Goal: Check status: Check status

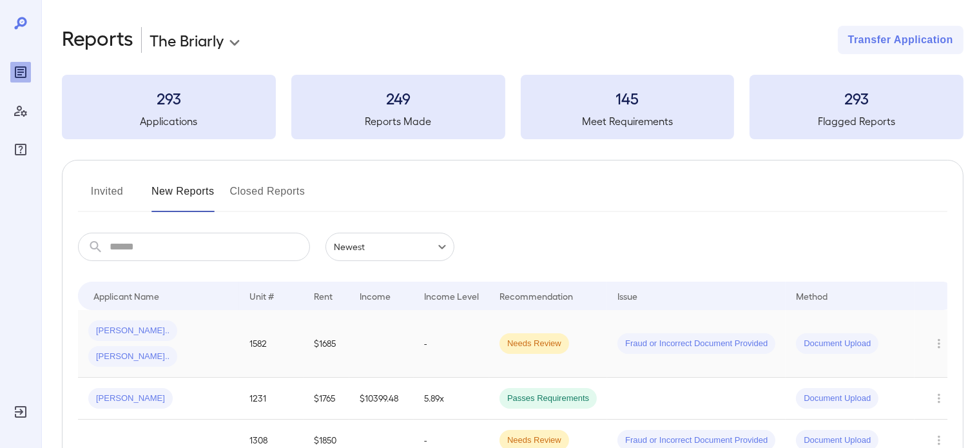
scroll to position [64, 0]
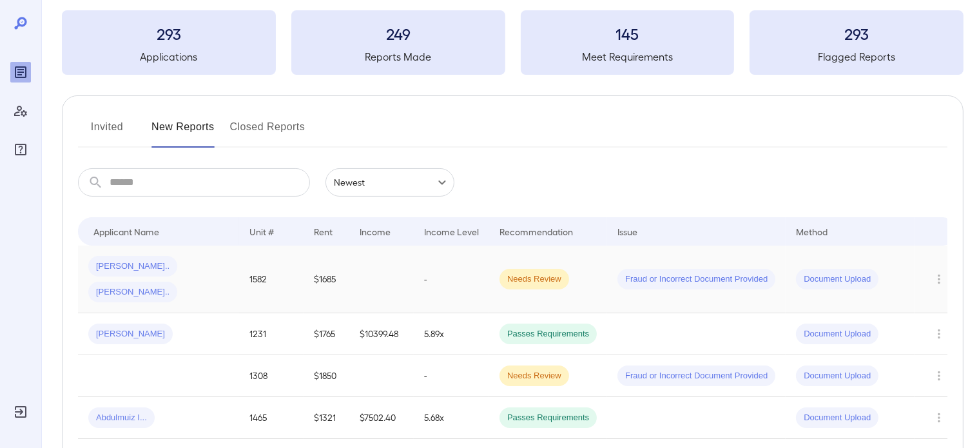
click at [424, 267] on td "-" at bounding box center [451, 280] width 75 height 68
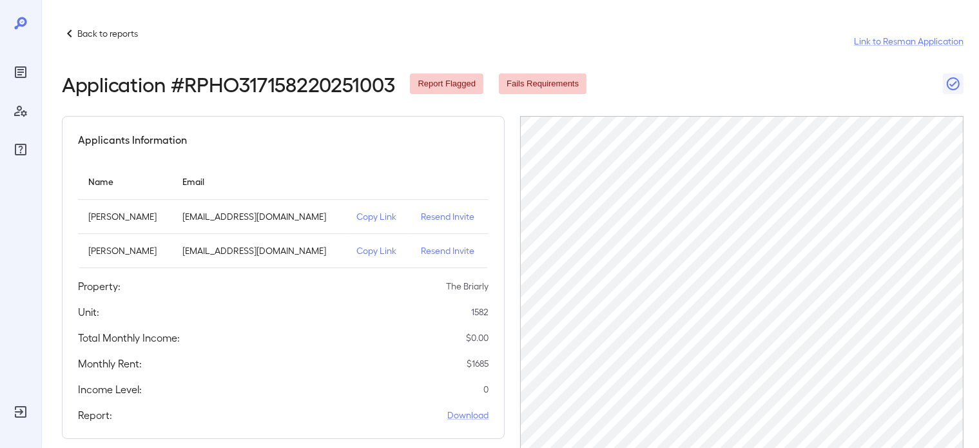
click at [107, 31] on p "Back to reports" at bounding box center [107, 33] width 61 height 13
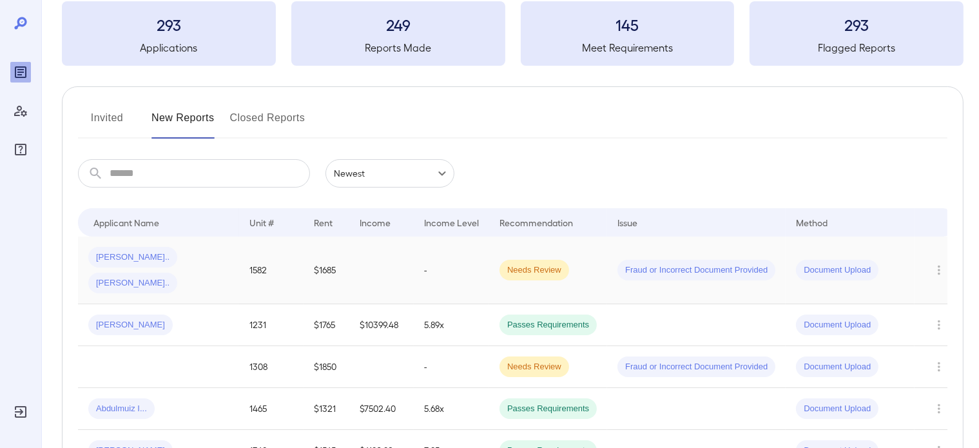
scroll to position [129, 0]
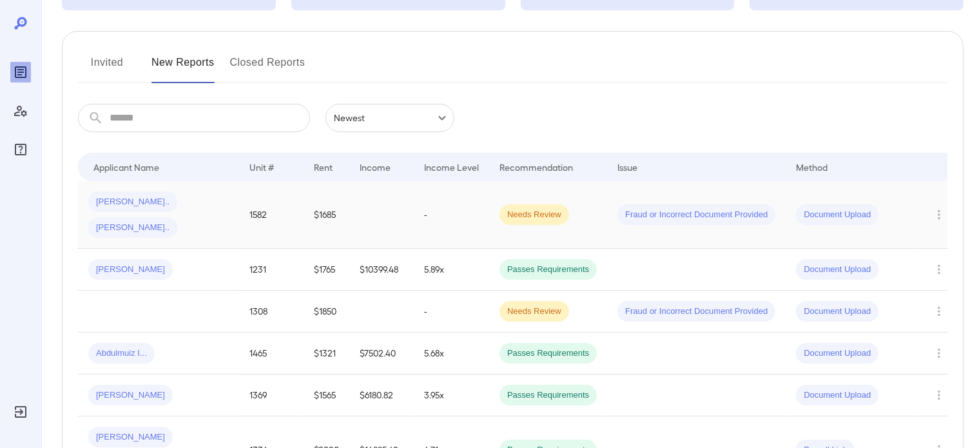
click at [227, 206] on div "Rizwan S... Fatima S..." at bounding box center [158, 214] width 141 height 46
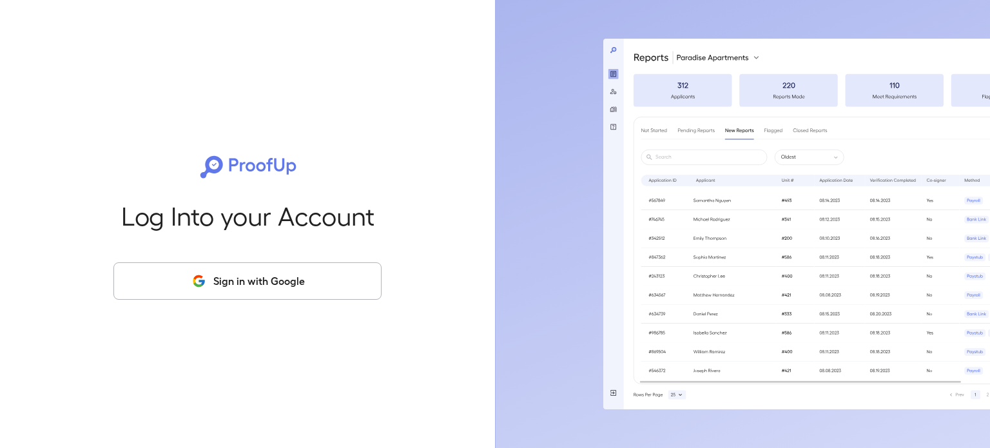
click at [261, 265] on button "Sign in with Google" at bounding box center [247, 280] width 268 height 37
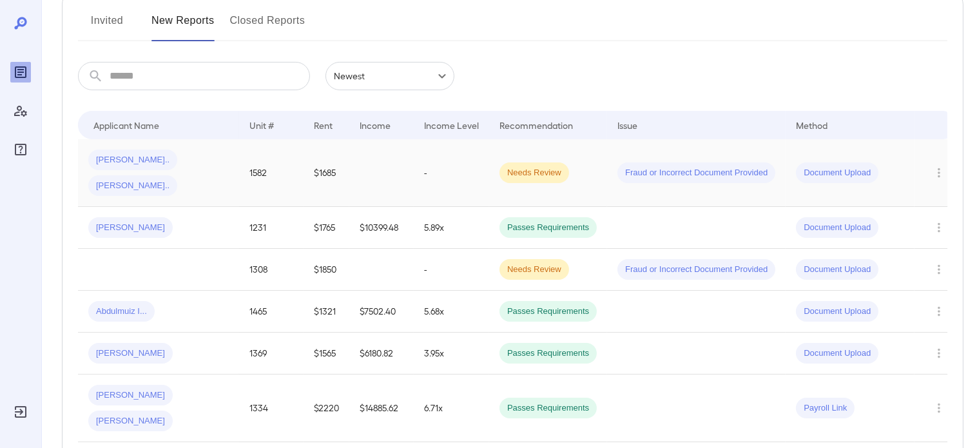
scroll to position [193, 0]
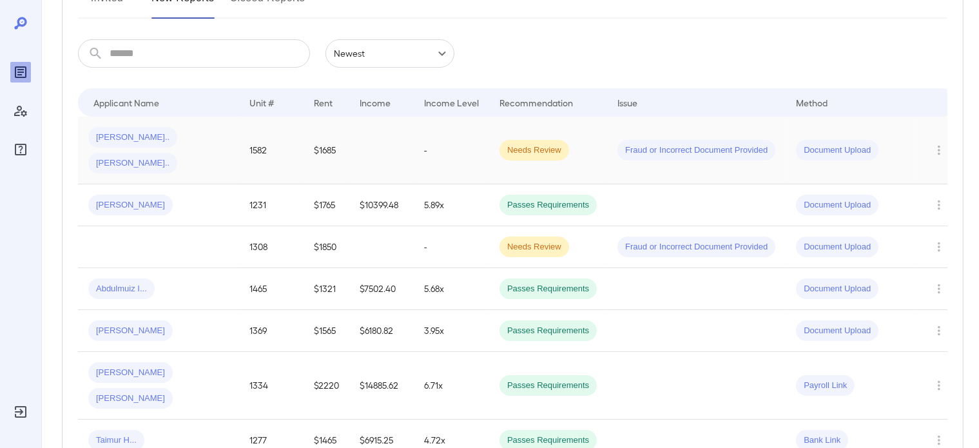
click at [219, 135] on div "Rizwan S... Fatima S..." at bounding box center [158, 150] width 141 height 46
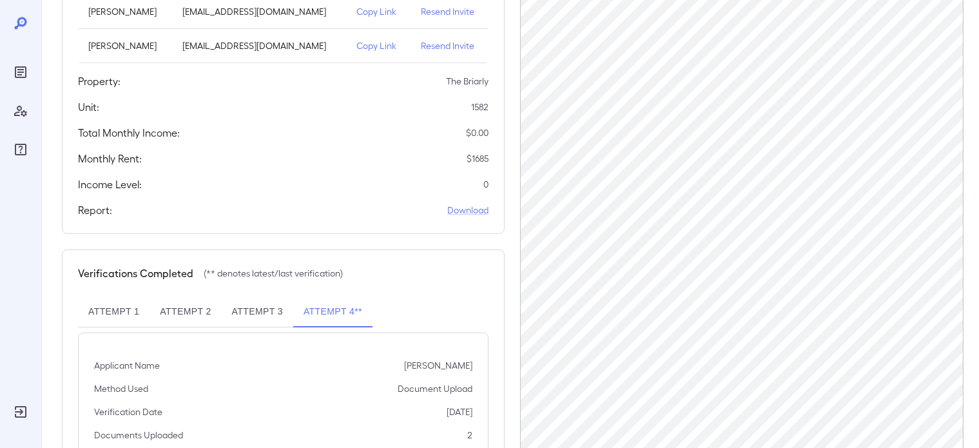
scroll to position [302, 0]
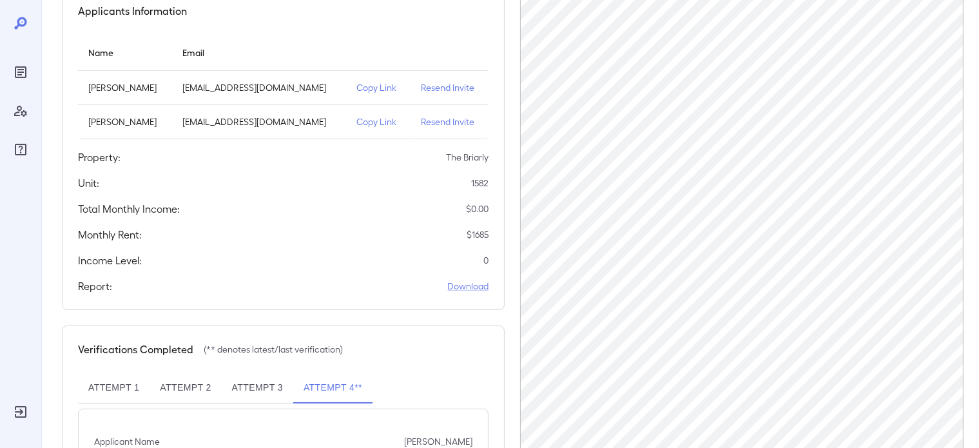
scroll to position [302, 0]
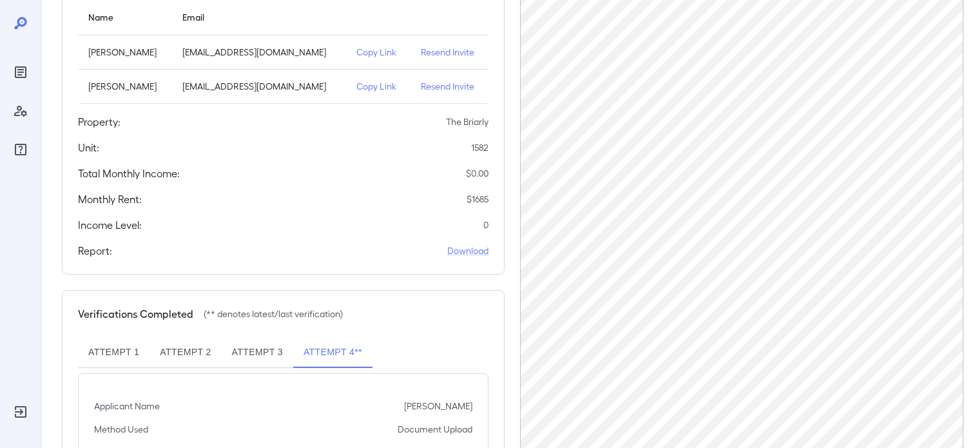
scroll to position [161, 0]
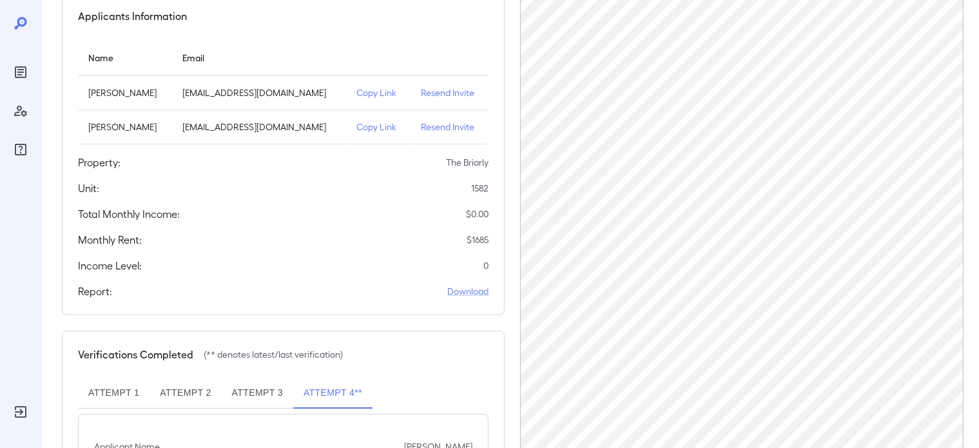
scroll to position [121, 0]
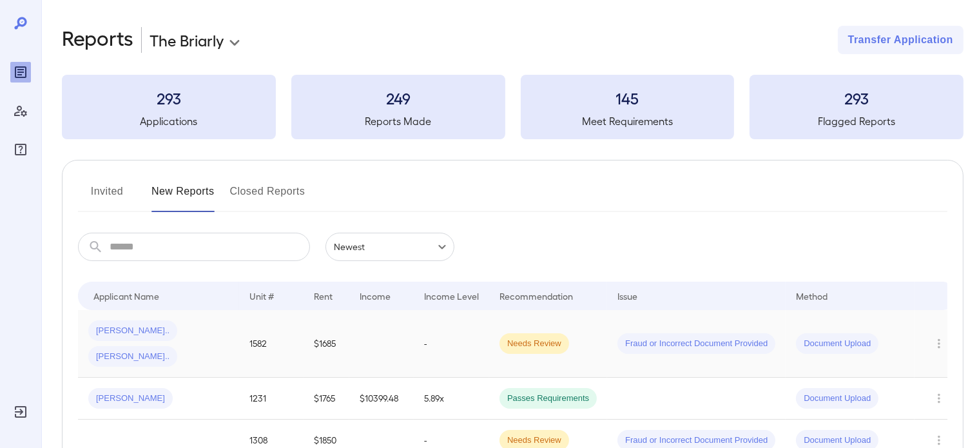
scroll to position [64, 0]
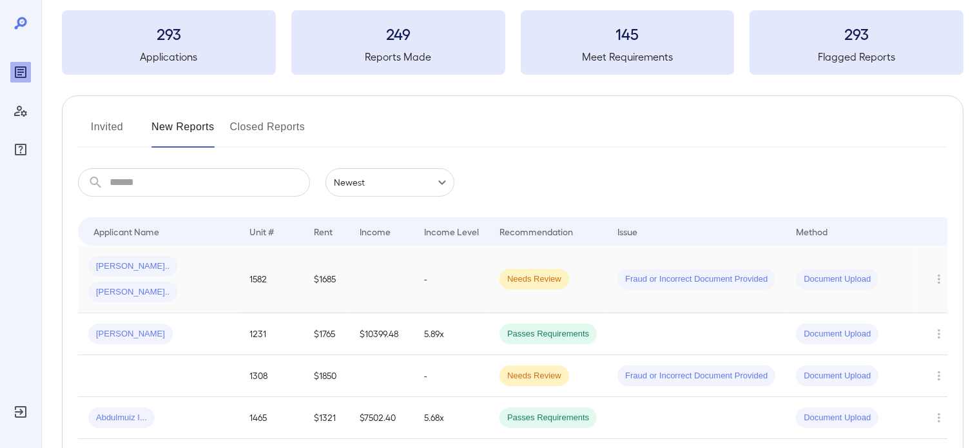
click at [235, 273] on td "[PERSON_NAME].. [PERSON_NAME].." at bounding box center [158, 280] width 161 height 68
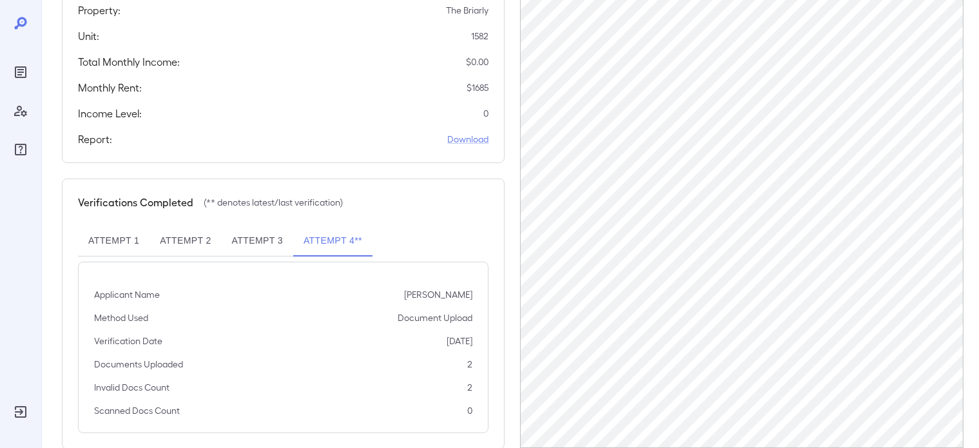
scroll to position [302, 0]
